Goal: Task Accomplishment & Management: Complete application form

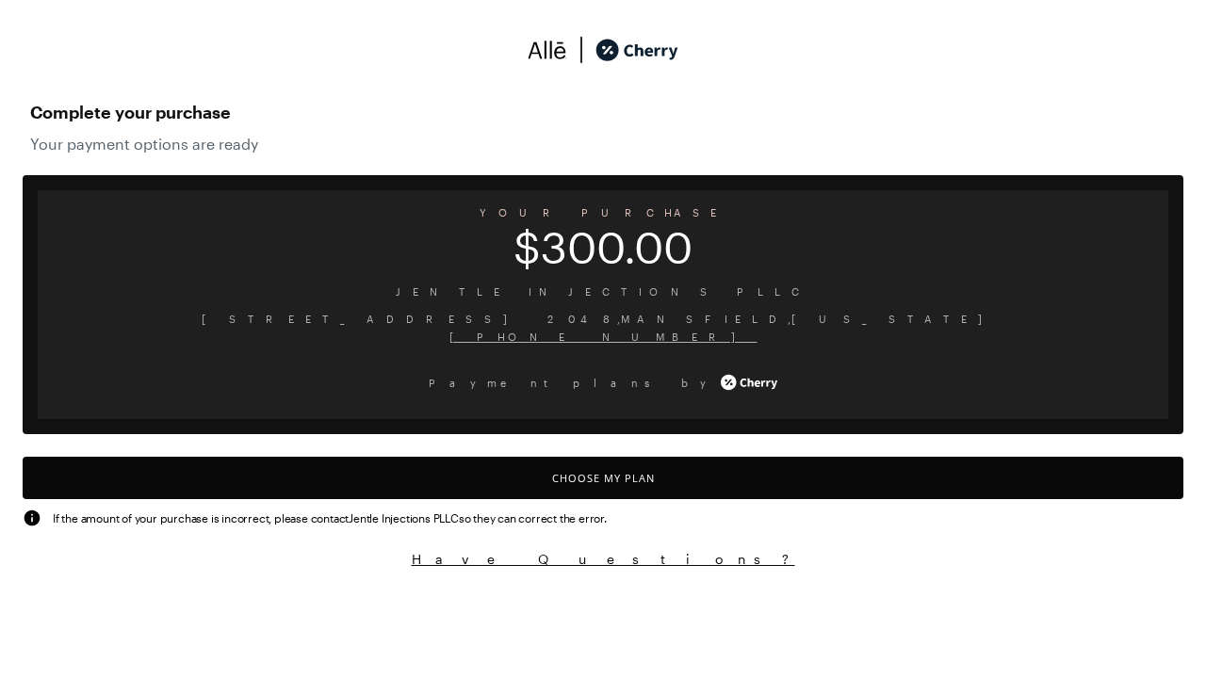
click at [603, 478] on button "Choose My Plan" at bounding box center [603, 478] width 1160 height 42
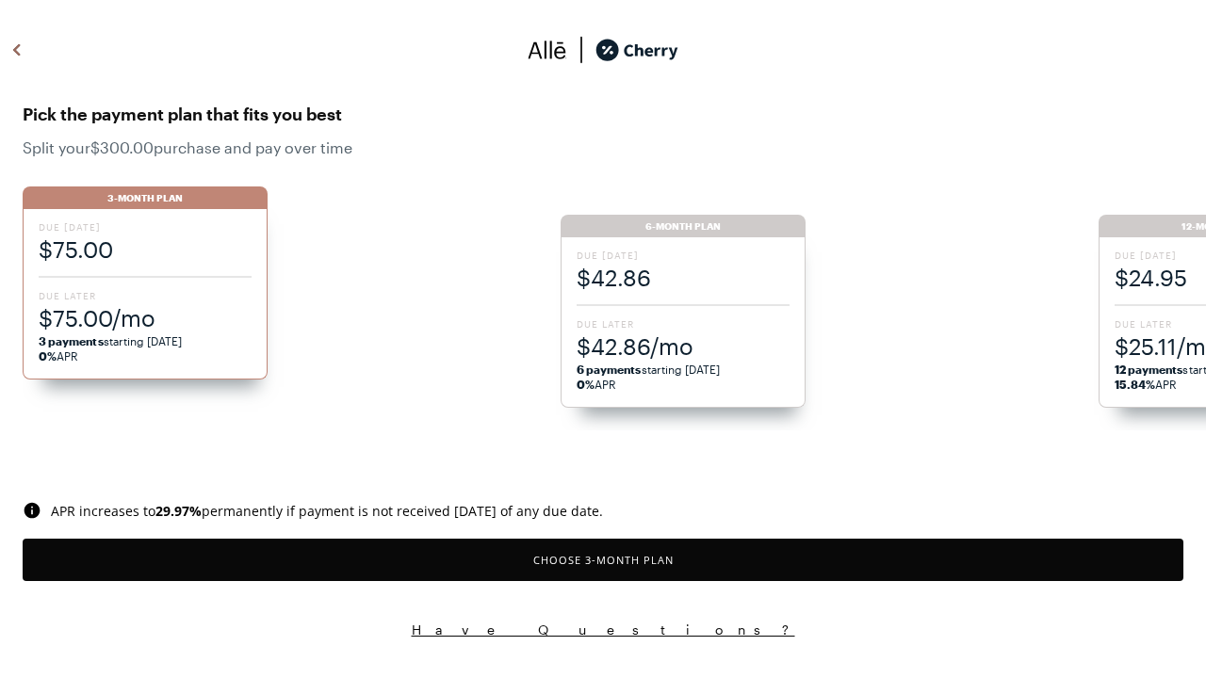
click at [603, 560] on button "Choose 3 -Month Plan" at bounding box center [603, 560] width 1160 height 42
